Goal: Browse casually

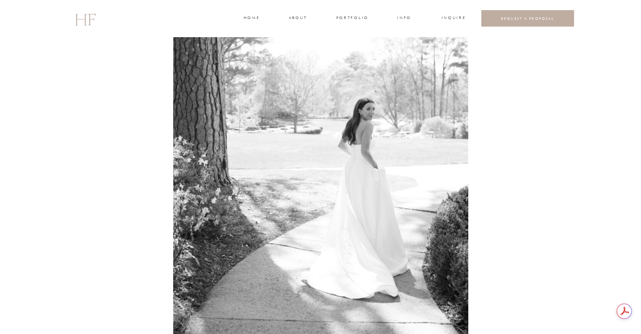
scroll to position [3711, 0]
click at [251, 18] on h3 "home" at bounding box center [252, 19] width 16 height 8
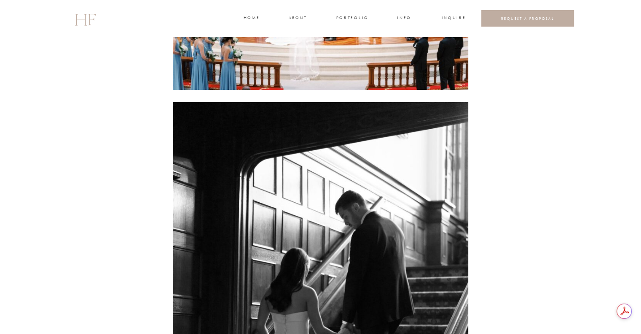
scroll to position [6473, 0]
